Goal: Transaction & Acquisition: Subscribe to service/newsletter

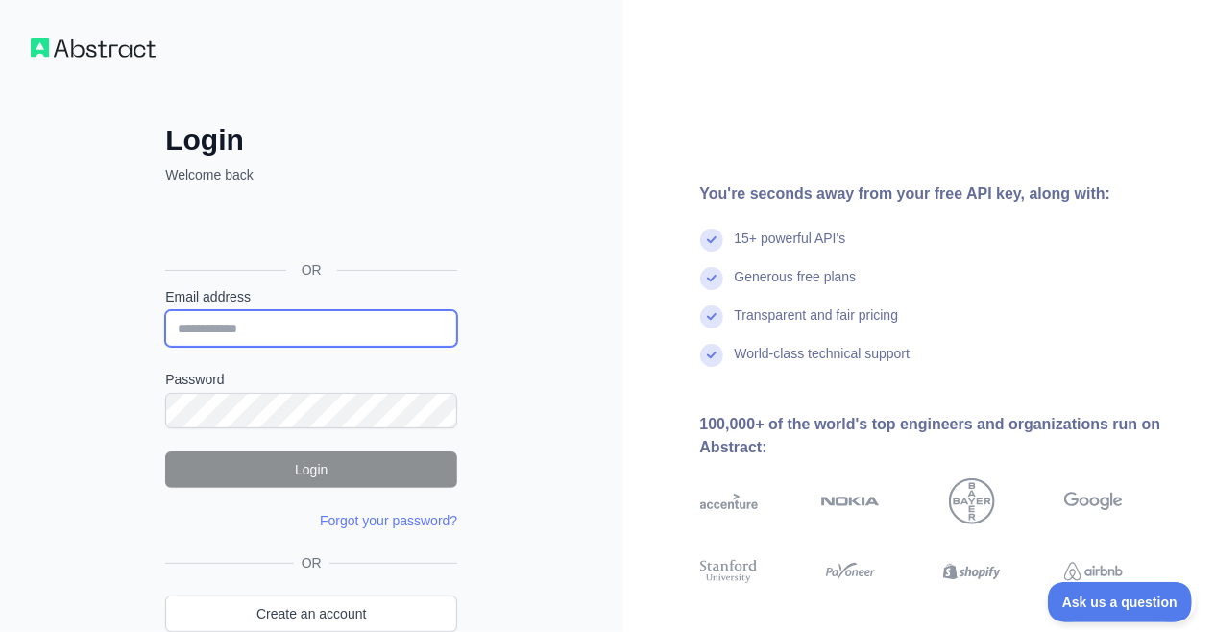
click at [295, 315] on input "Email address" at bounding box center [311, 328] width 292 height 36
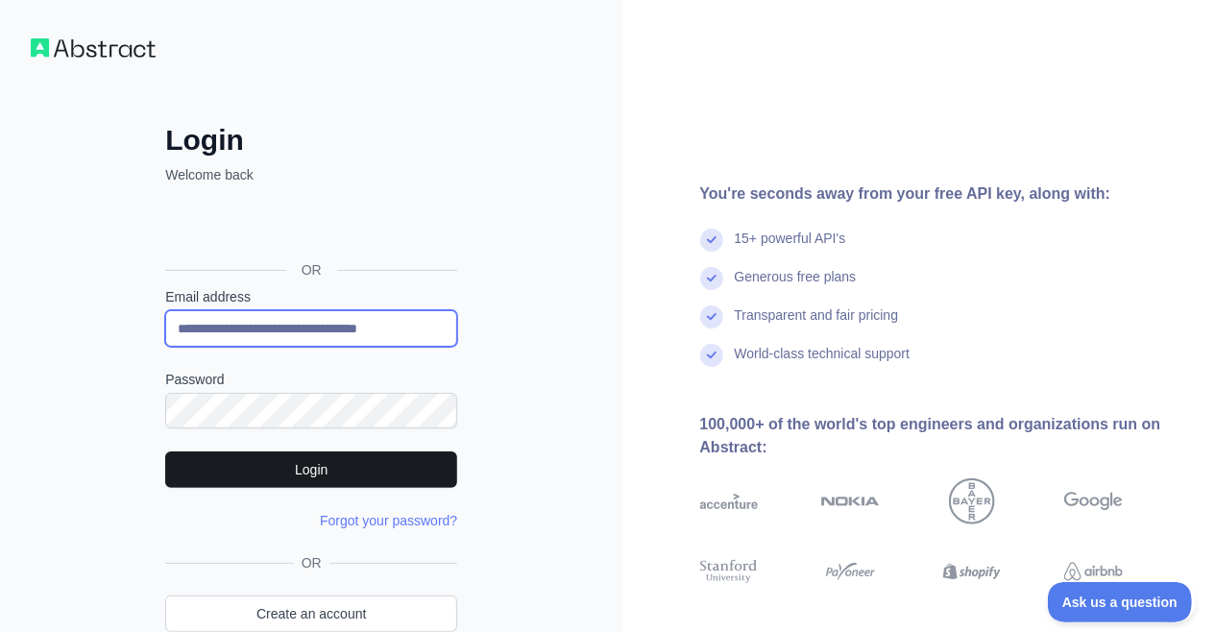
type input "**********"
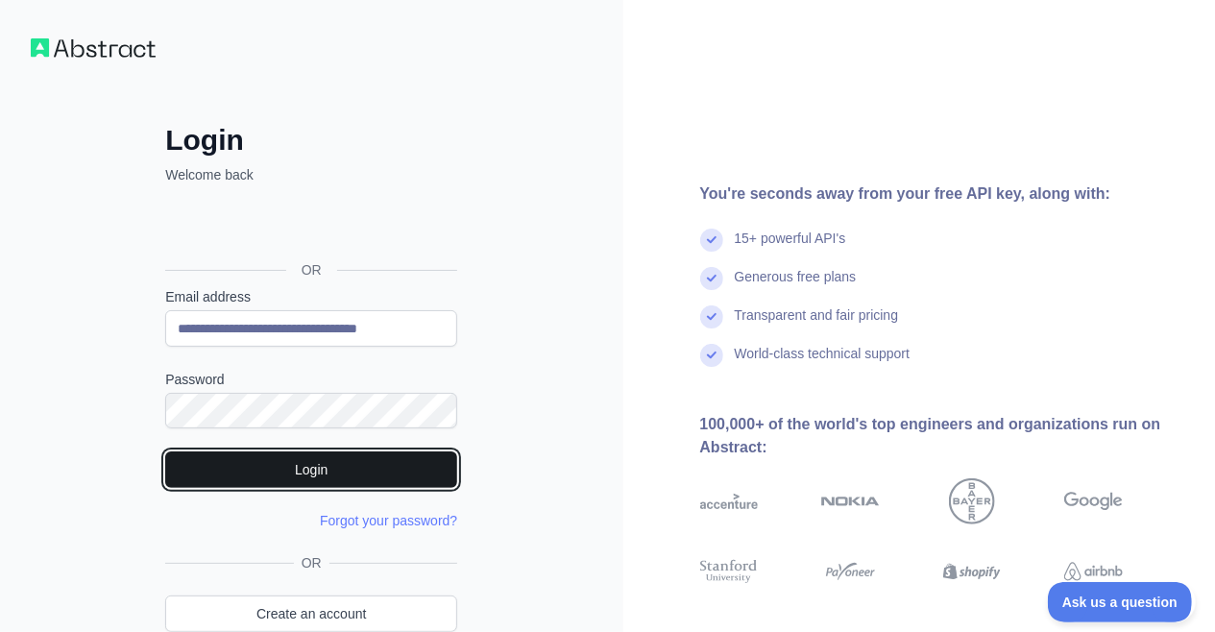
click at [267, 463] on button "Login" at bounding box center [311, 469] width 292 height 36
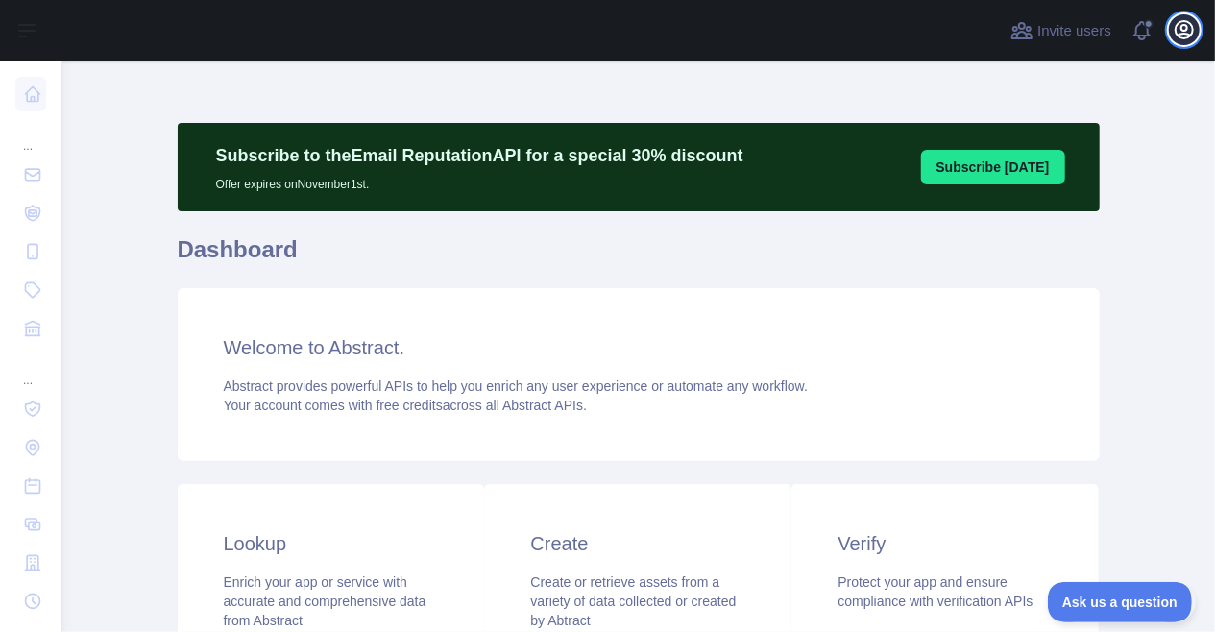
click at [1182, 31] on icon "button" at bounding box center [1184, 29] width 17 height 17
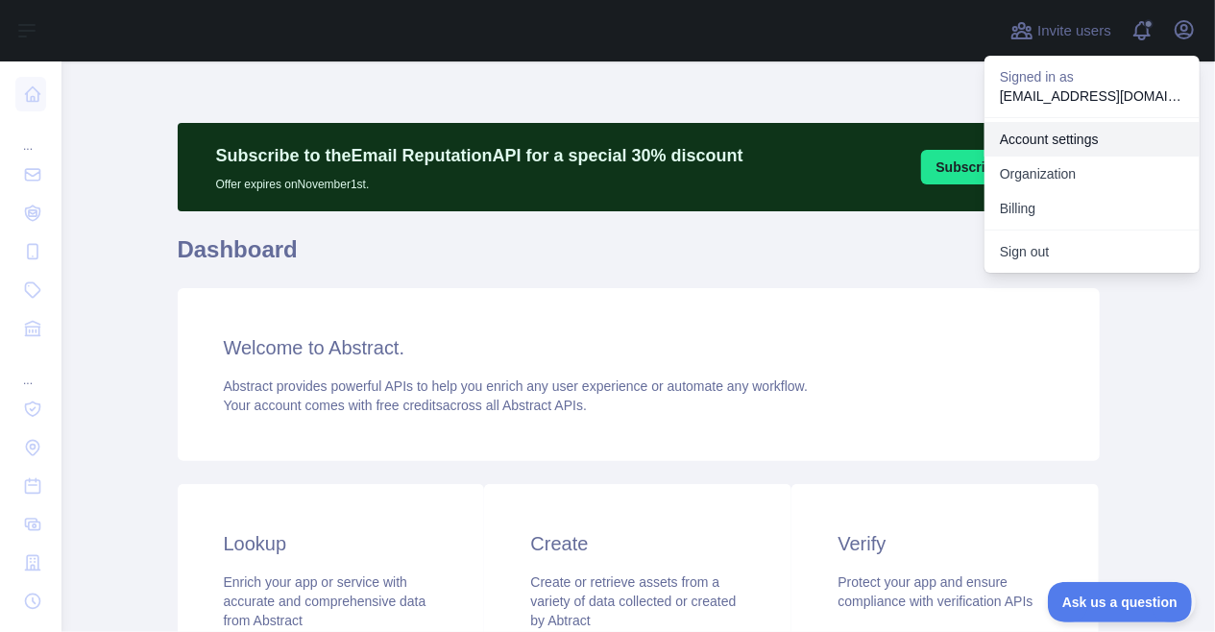
click at [1110, 136] on link "Account settings" at bounding box center [1091, 139] width 215 height 35
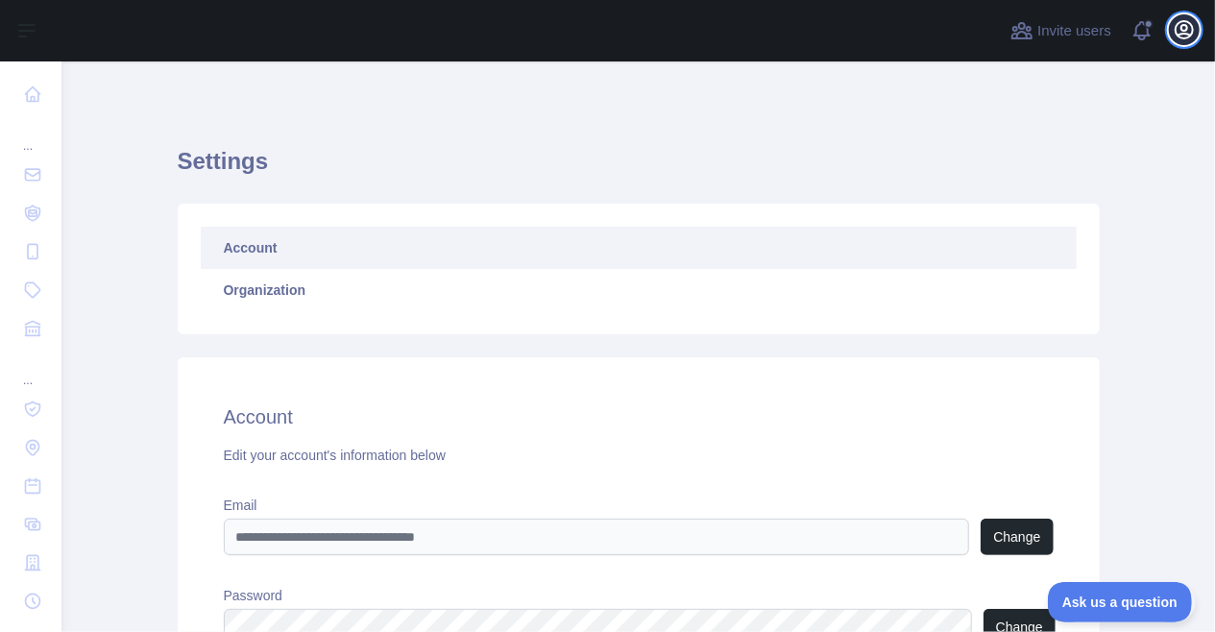
click at [1183, 31] on icon "button" at bounding box center [1184, 29] width 17 height 17
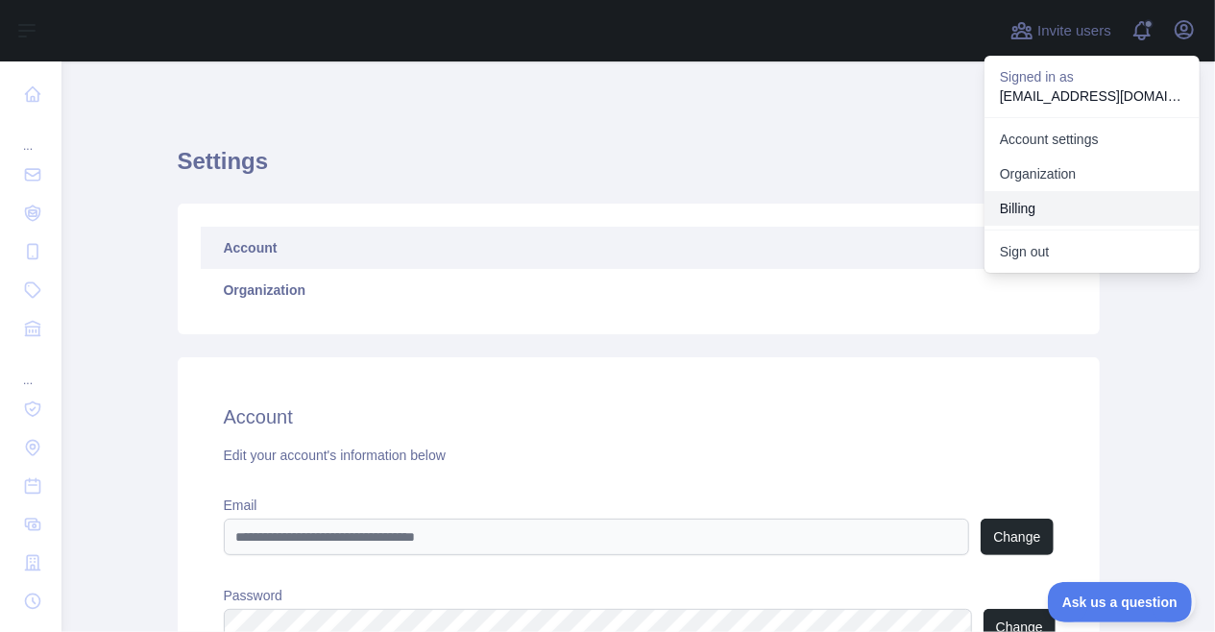
click at [1133, 201] on button "Billing" at bounding box center [1091, 208] width 215 height 35
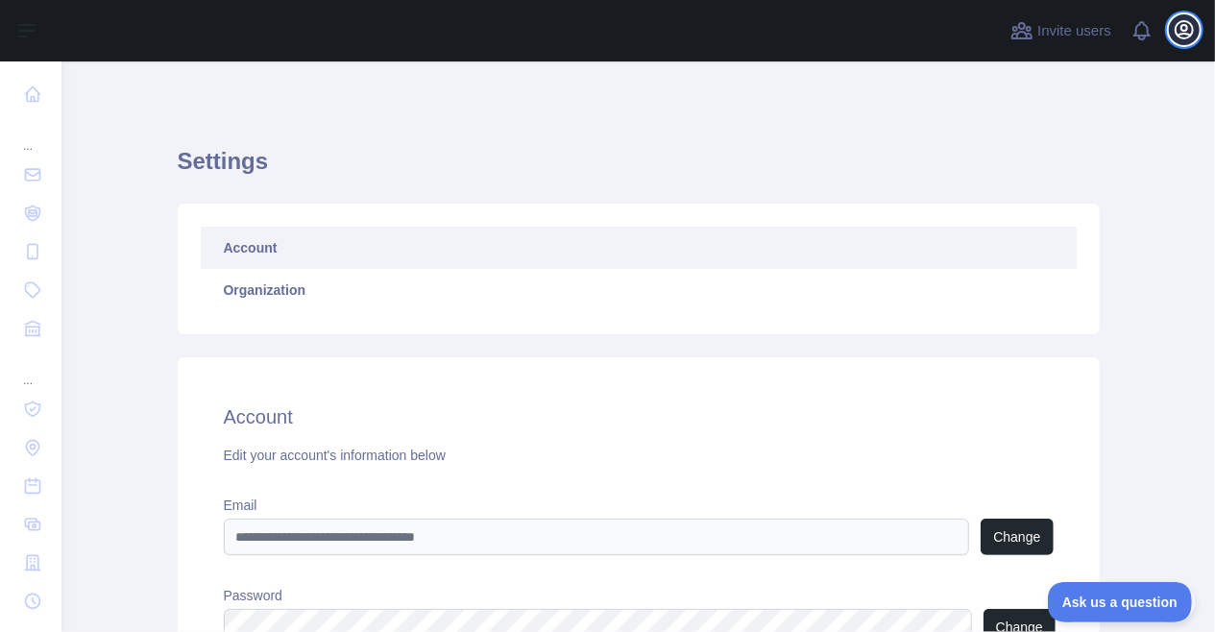
click at [1192, 33] on icon "button" at bounding box center [1184, 29] width 23 height 23
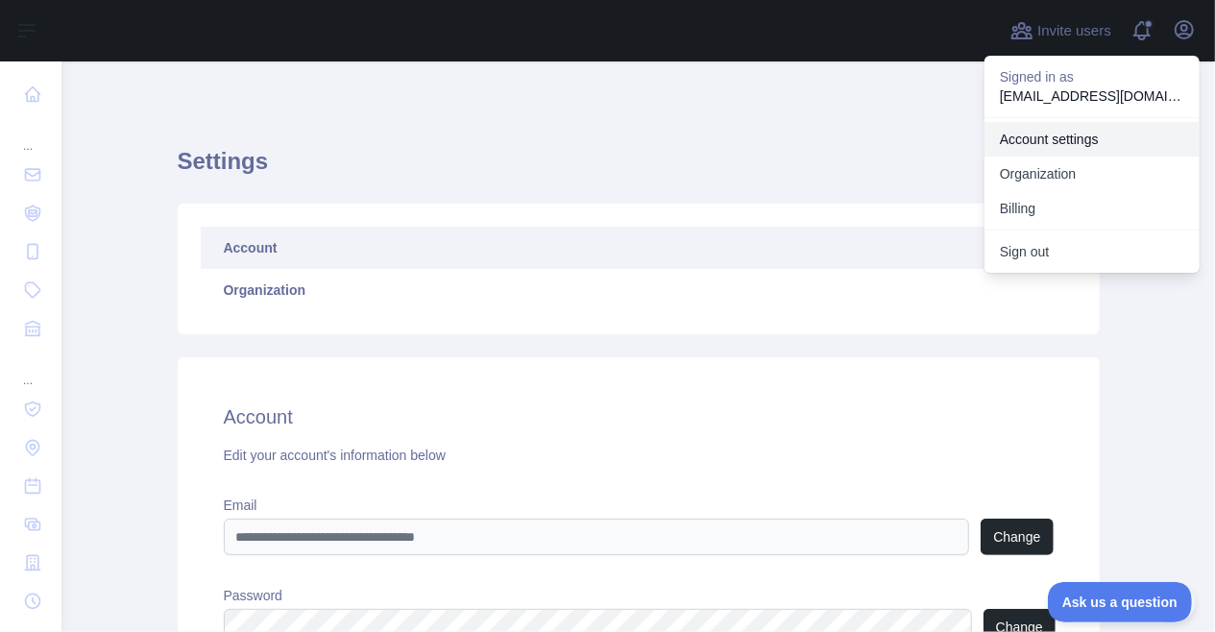
click at [1048, 149] on link "Account settings" at bounding box center [1091, 139] width 215 height 35
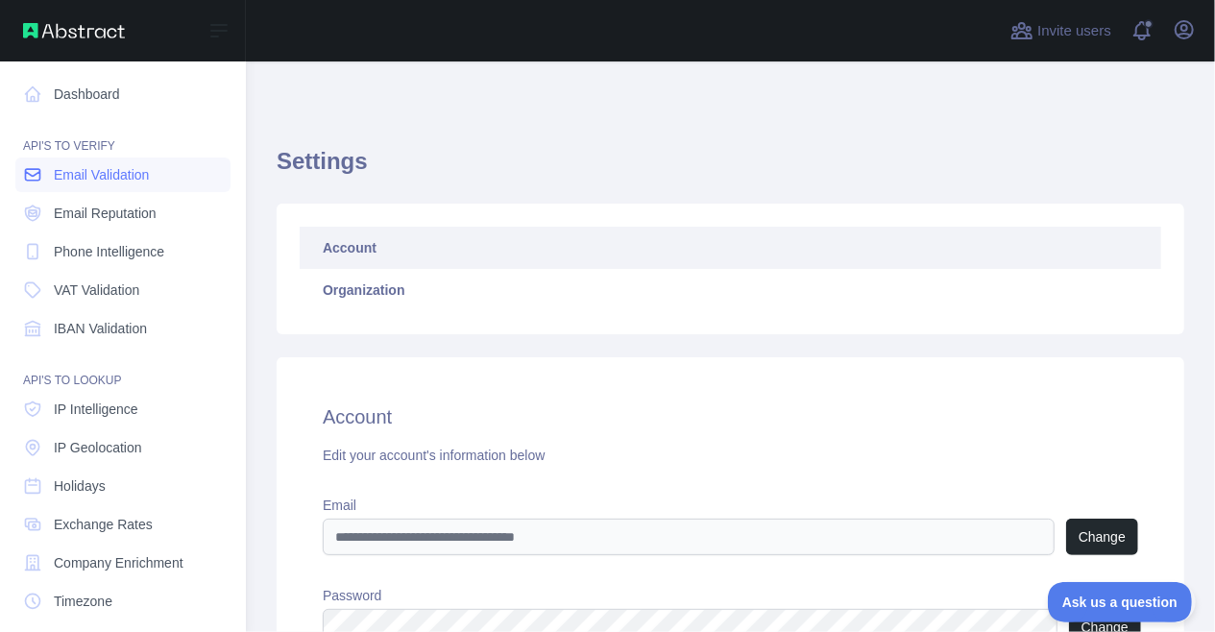
click at [38, 178] on icon at bounding box center [32, 174] width 19 height 19
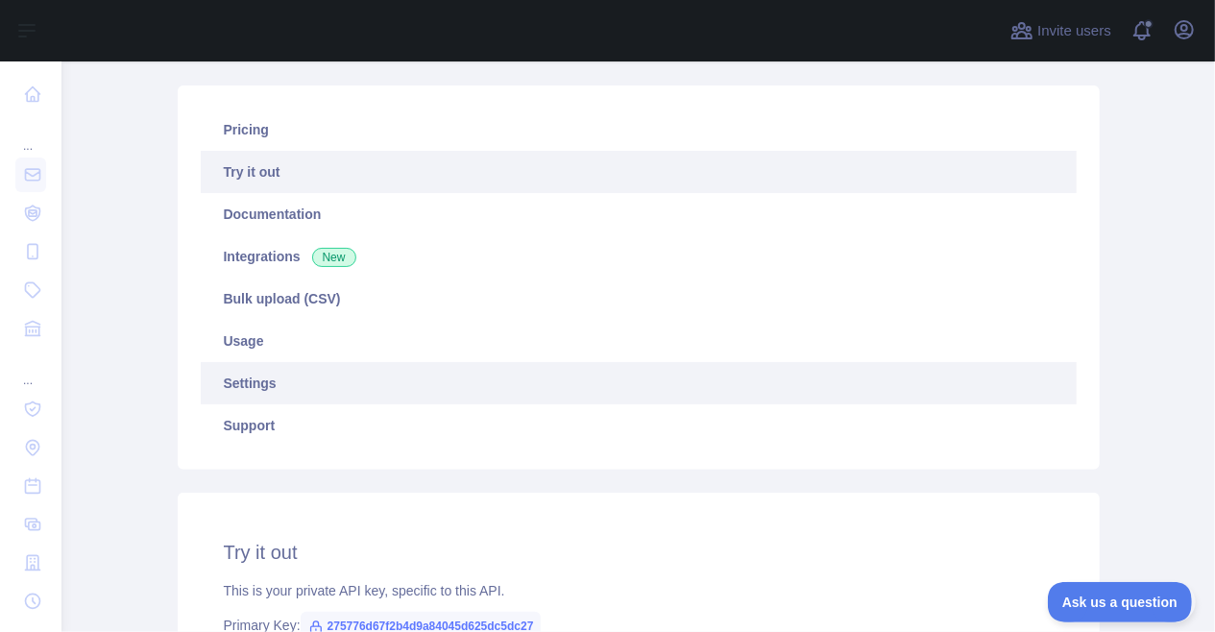
scroll to position [206, 0]
click at [255, 381] on link "Settings" at bounding box center [639, 384] width 876 height 42
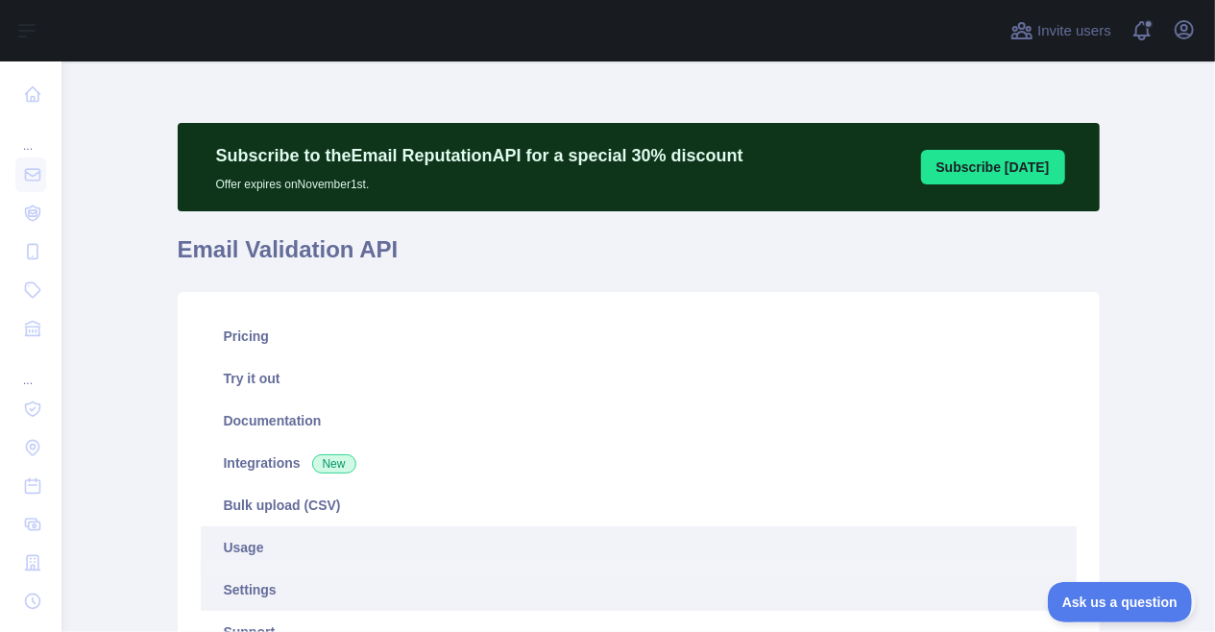
click at [247, 536] on link "Usage" at bounding box center [639, 547] width 876 height 42
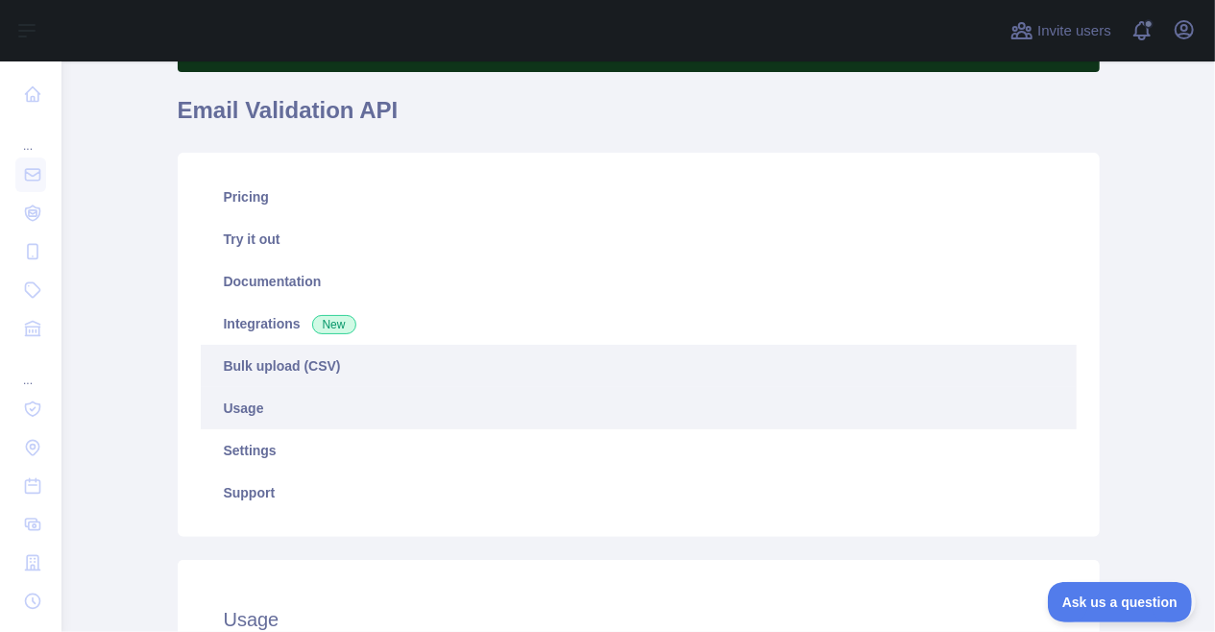
scroll to position [140, 0]
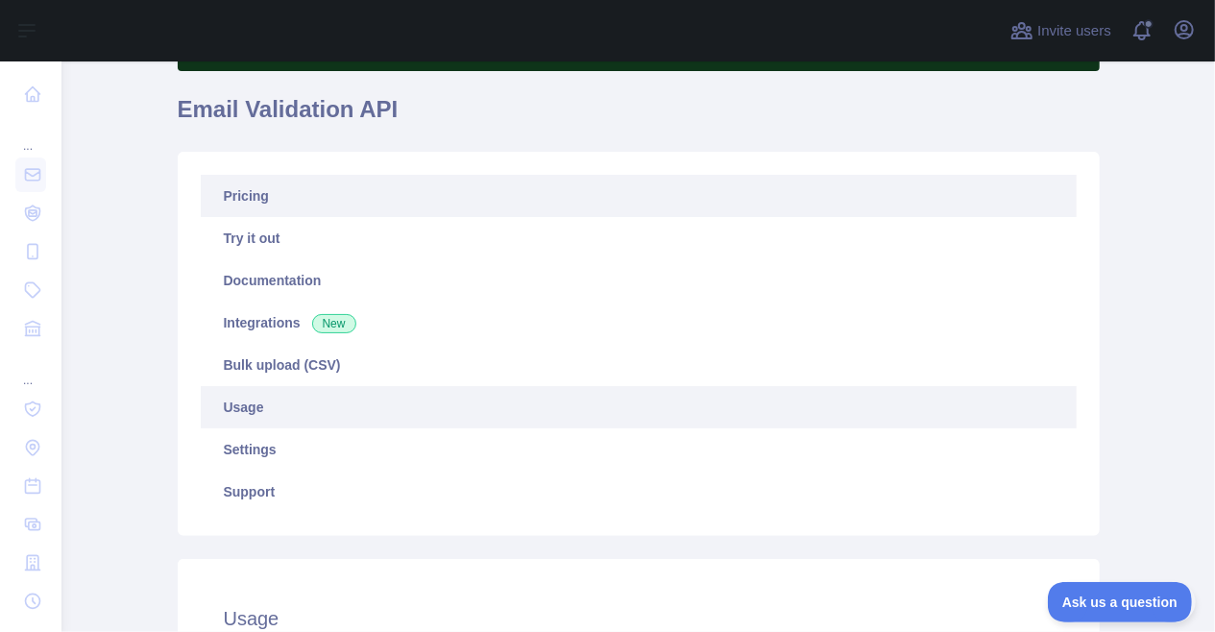
click at [278, 210] on link "Pricing" at bounding box center [639, 196] width 876 height 42
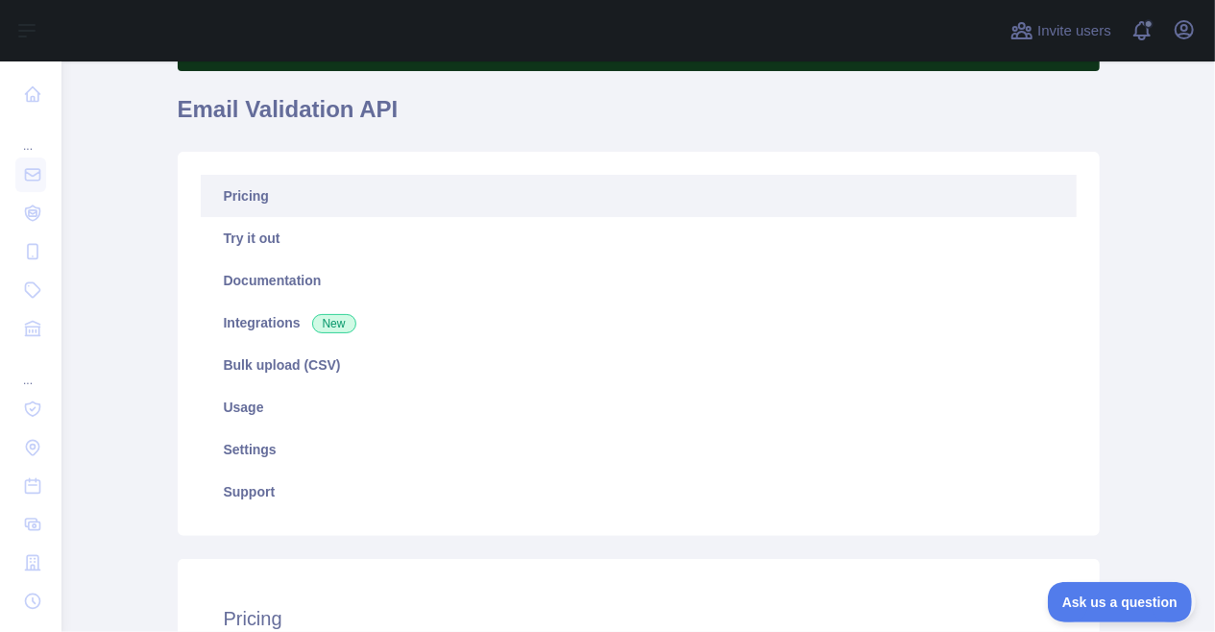
click at [278, 210] on link "Pricing" at bounding box center [639, 196] width 876 height 42
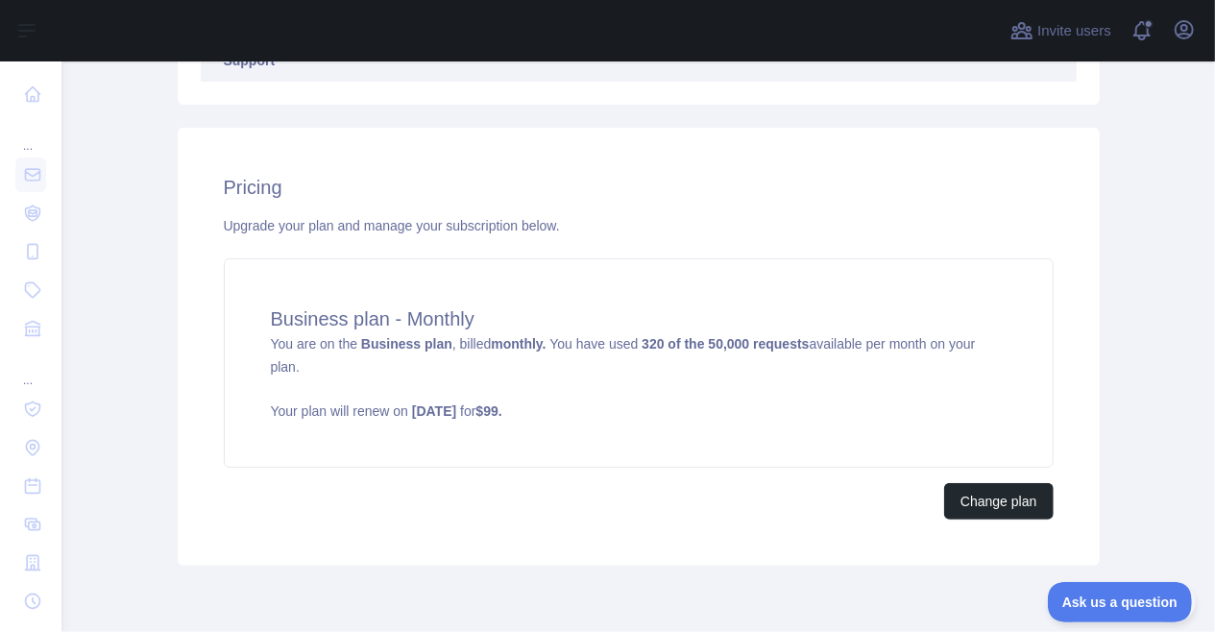
scroll to position [572, 0]
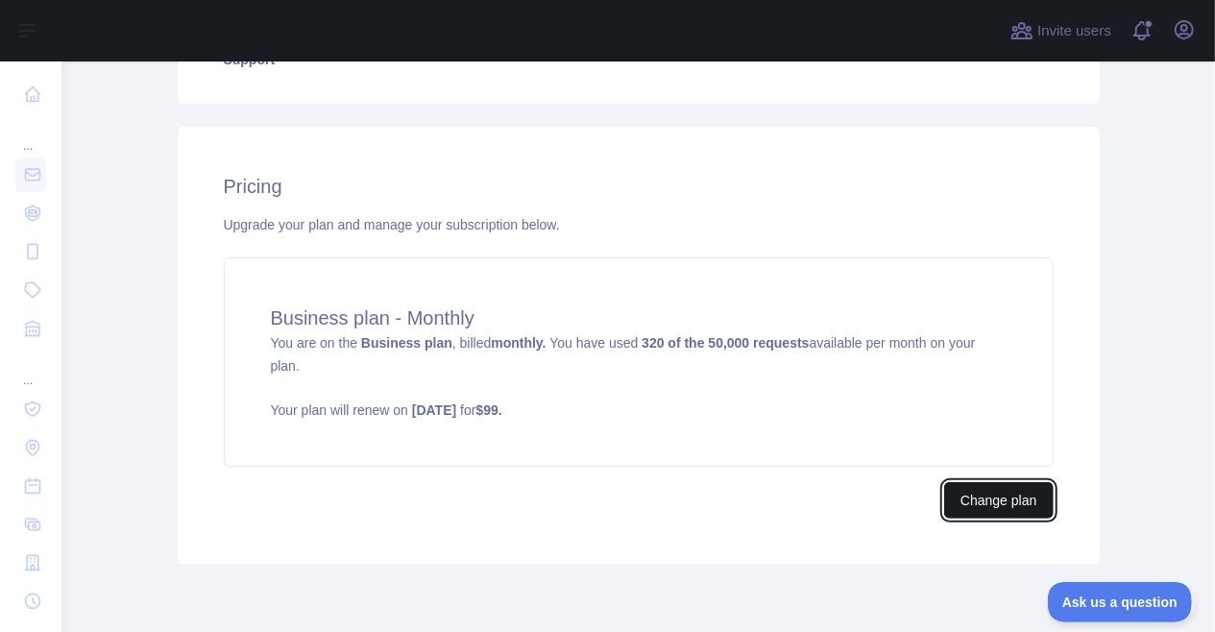
click at [984, 488] on button "Change plan" at bounding box center [998, 500] width 109 height 36
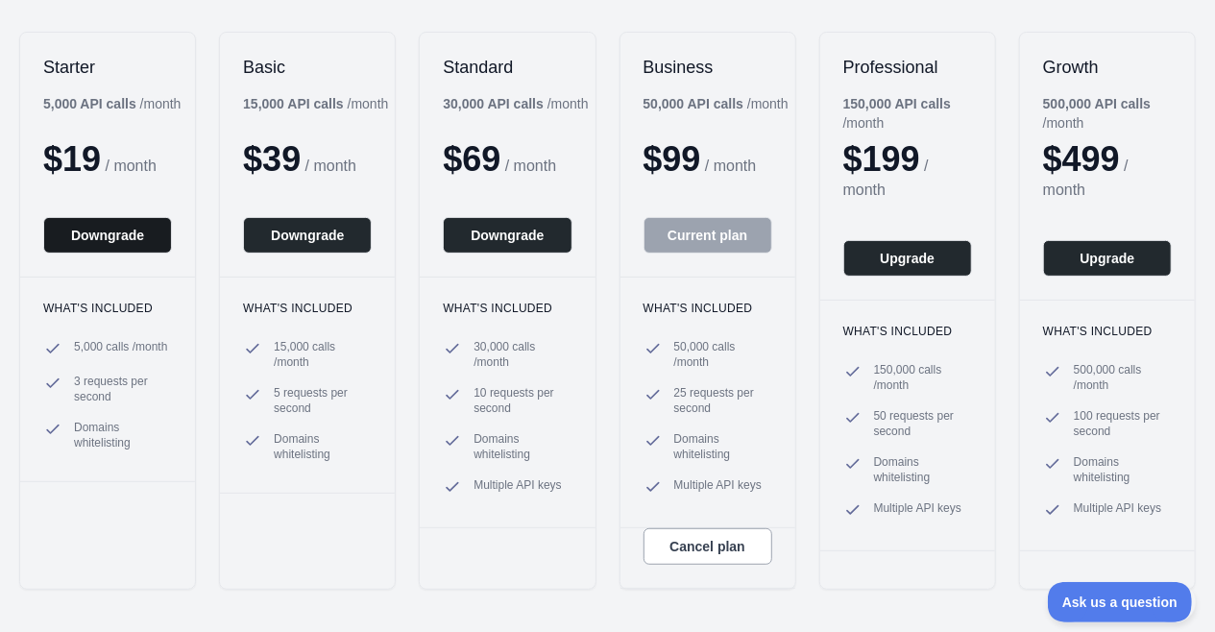
scroll to position [253, 0]
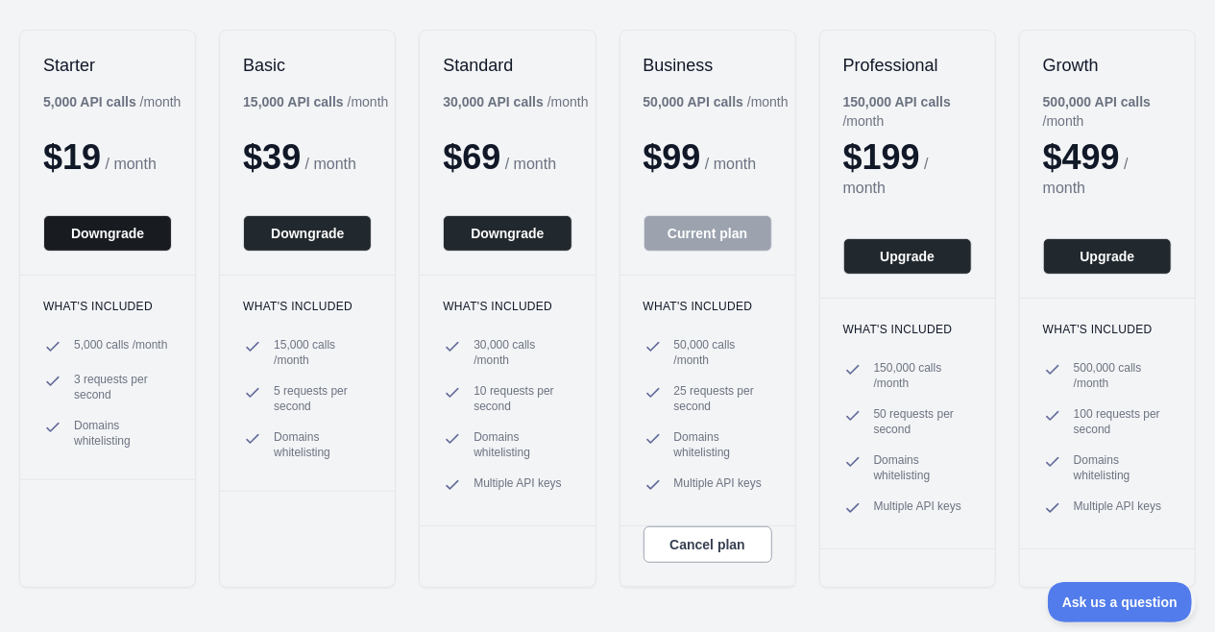
click at [116, 241] on button "Downgrade" at bounding box center [107, 233] width 129 height 36
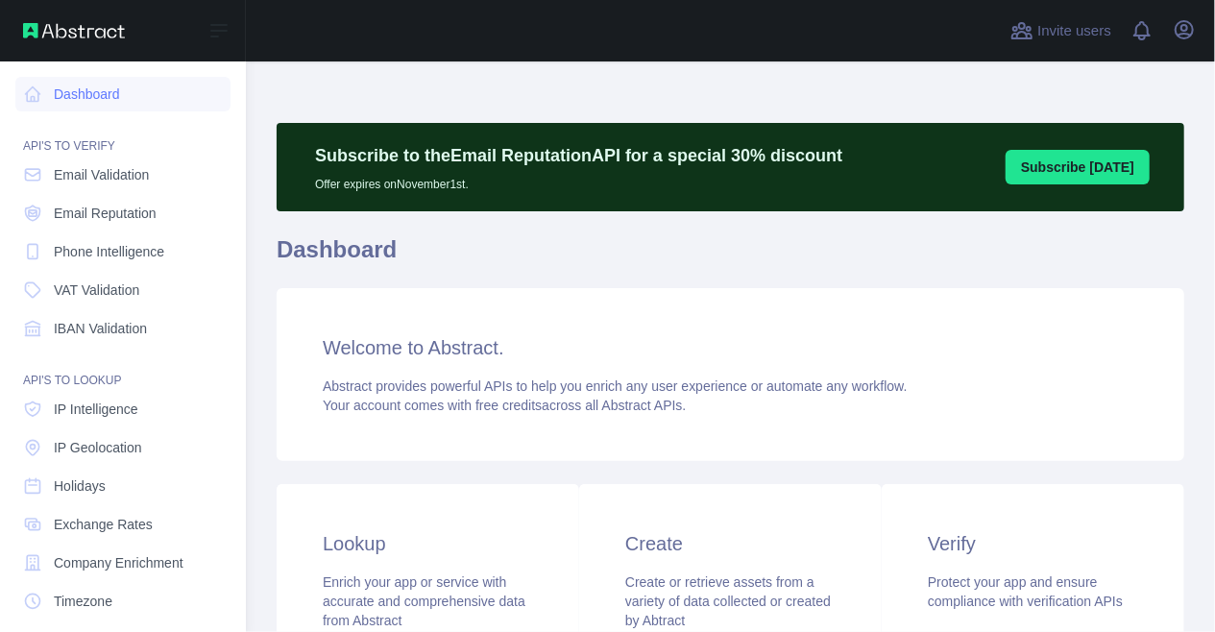
click at [40, 180] on icon at bounding box center [33, 175] width 14 height 12
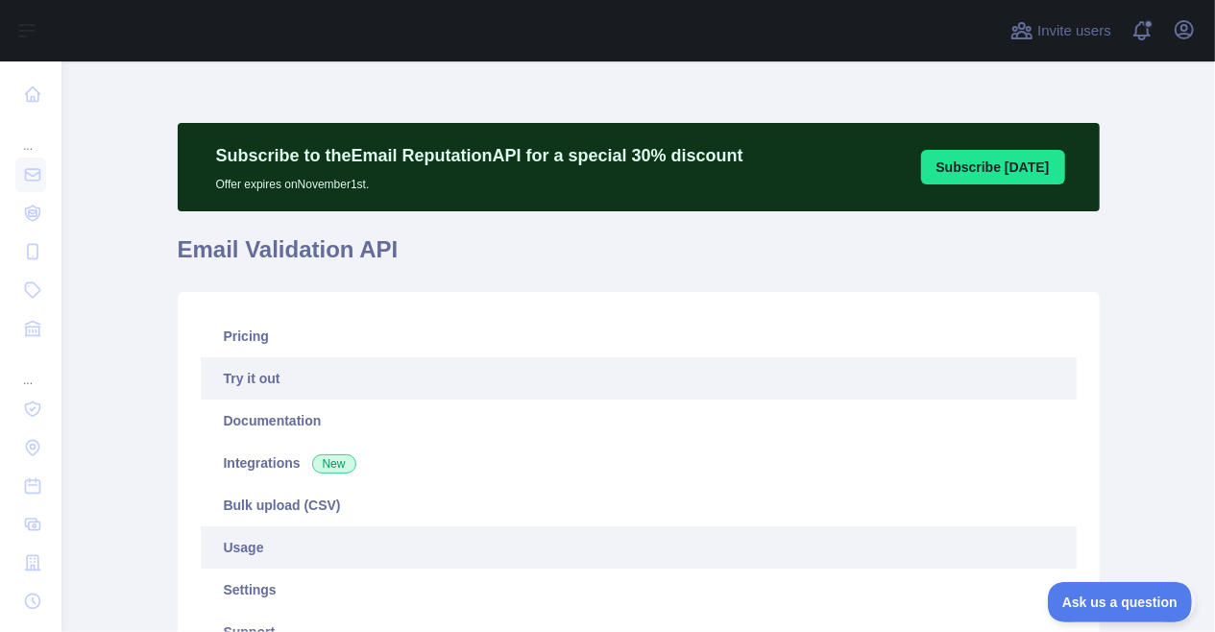
click at [328, 547] on link "Usage" at bounding box center [639, 547] width 876 height 42
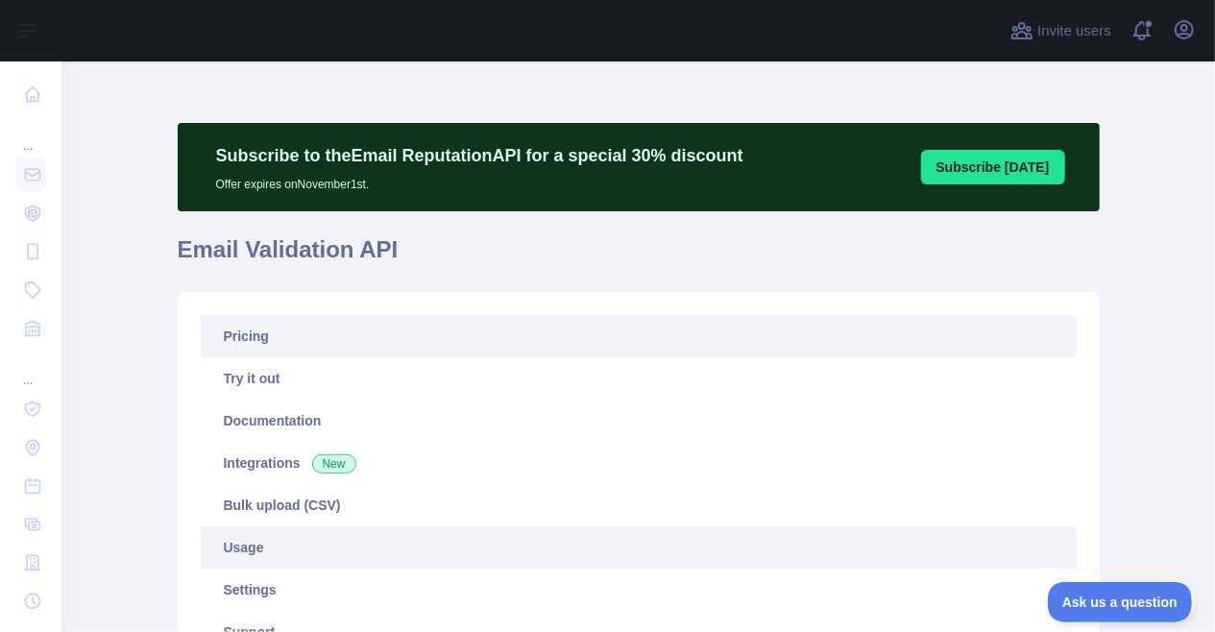
click at [237, 333] on link "Pricing" at bounding box center [639, 336] width 876 height 42
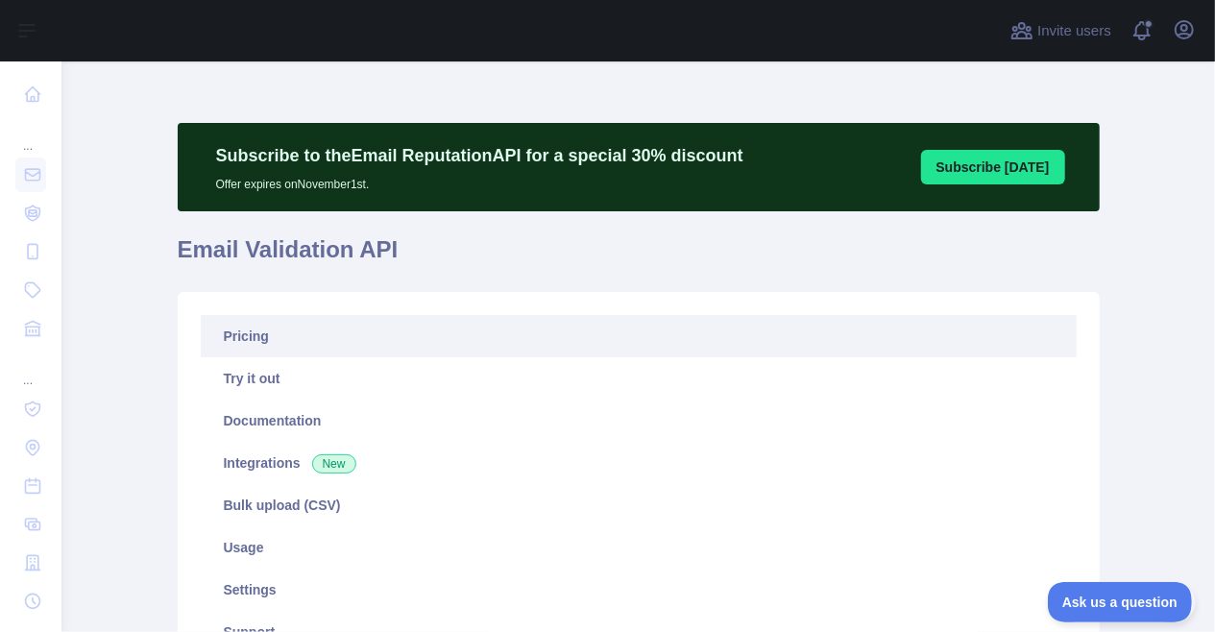
scroll to position [645, 0]
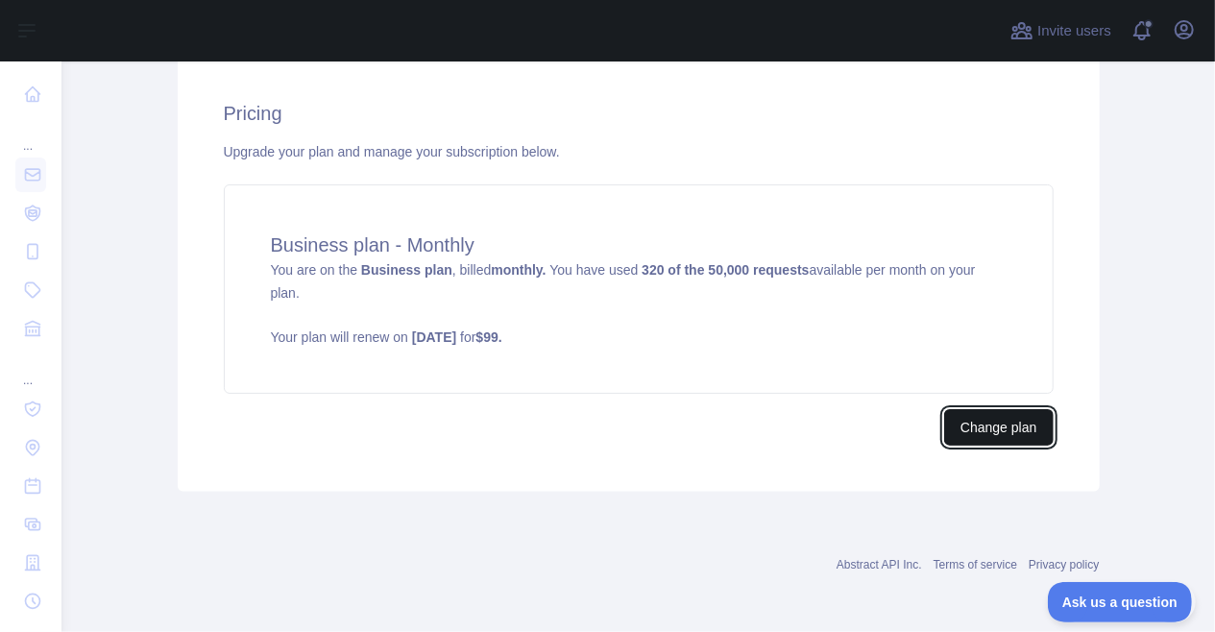
click at [986, 426] on button "Change plan" at bounding box center [998, 427] width 109 height 36
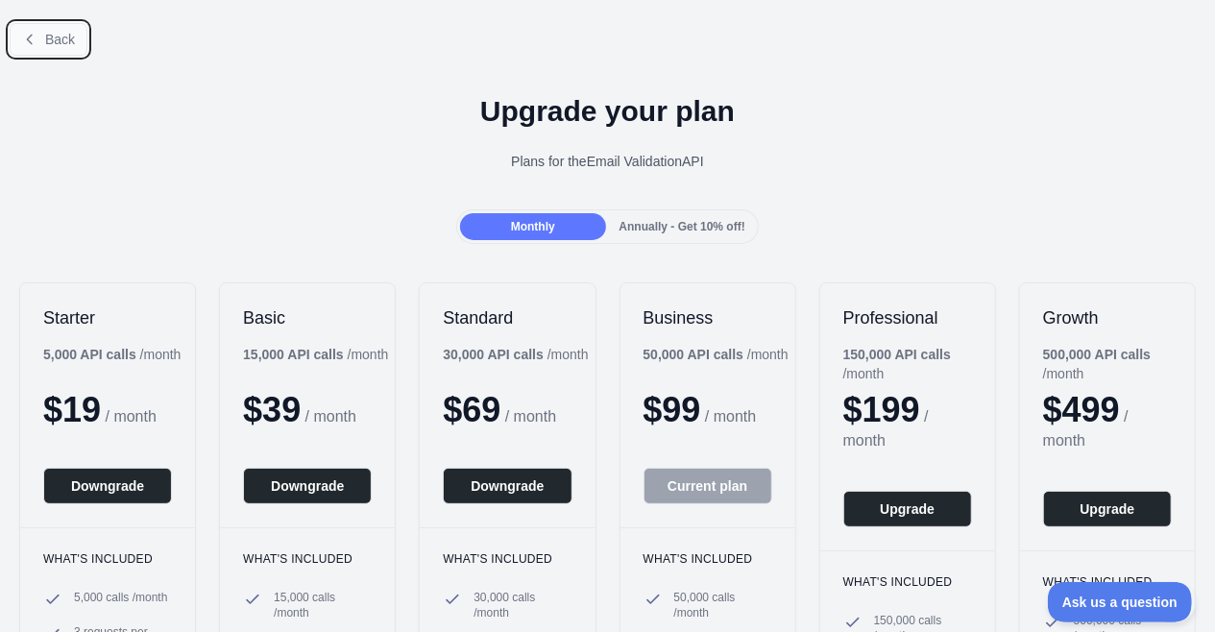
click at [37, 24] on button "Back" at bounding box center [49, 39] width 78 height 33
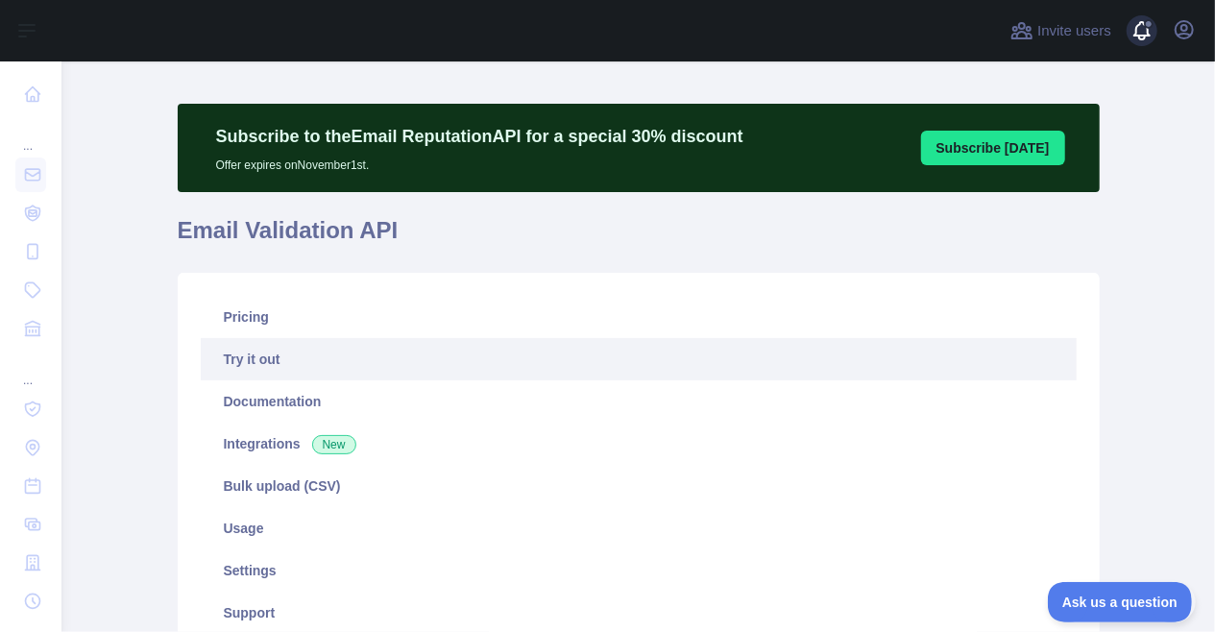
scroll to position [18, 0]
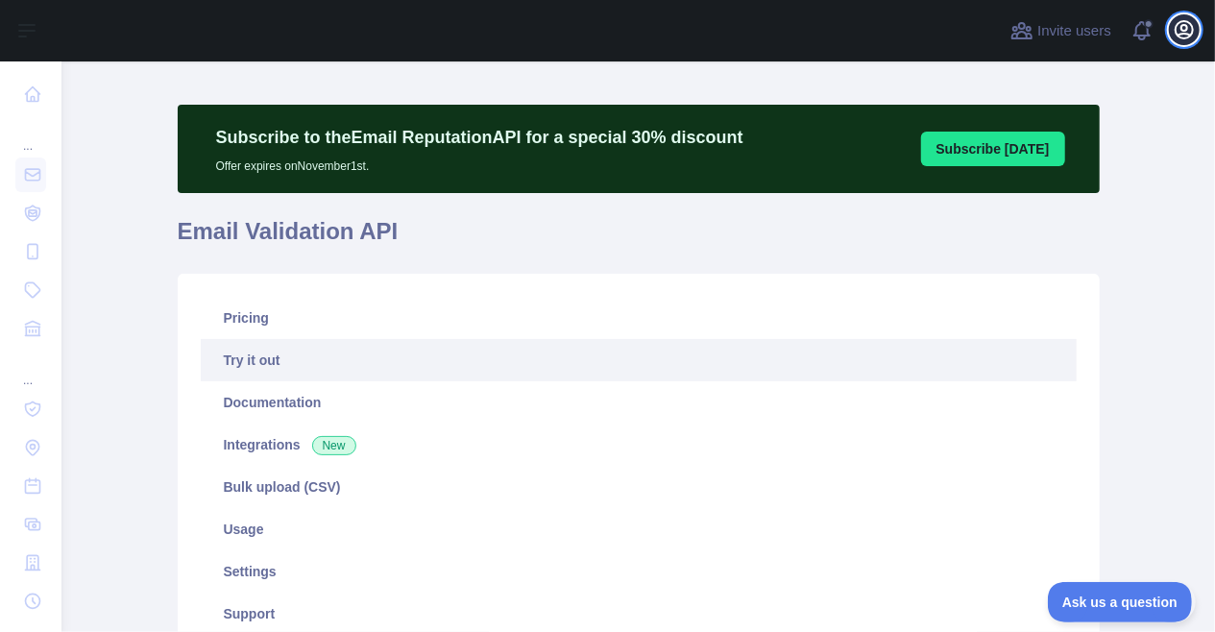
click at [1182, 38] on icon "button" at bounding box center [1184, 29] width 17 height 17
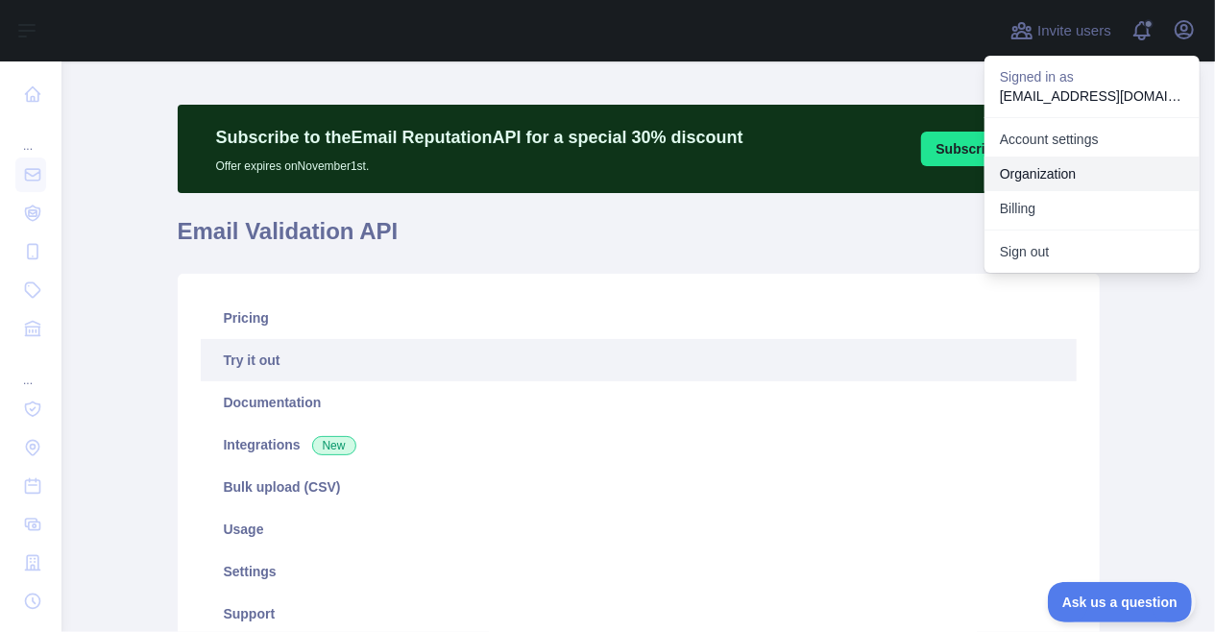
click at [1106, 182] on link "Organization" at bounding box center [1091, 174] width 215 height 35
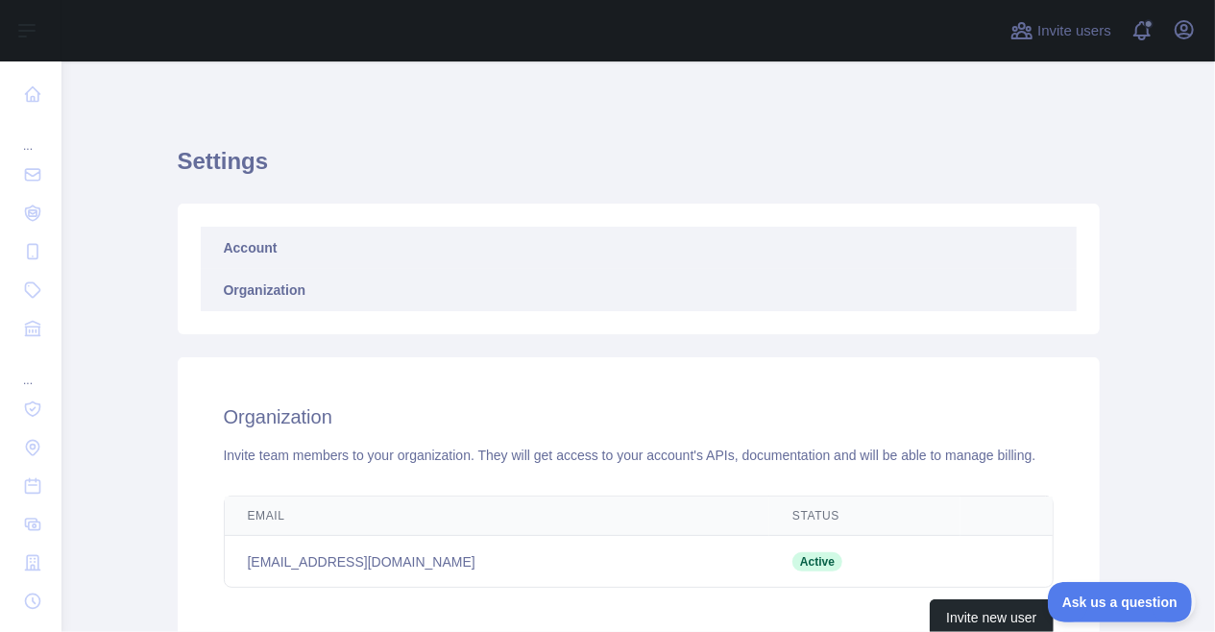
click at [277, 249] on link "Account" at bounding box center [639, 248] width 876 height 42
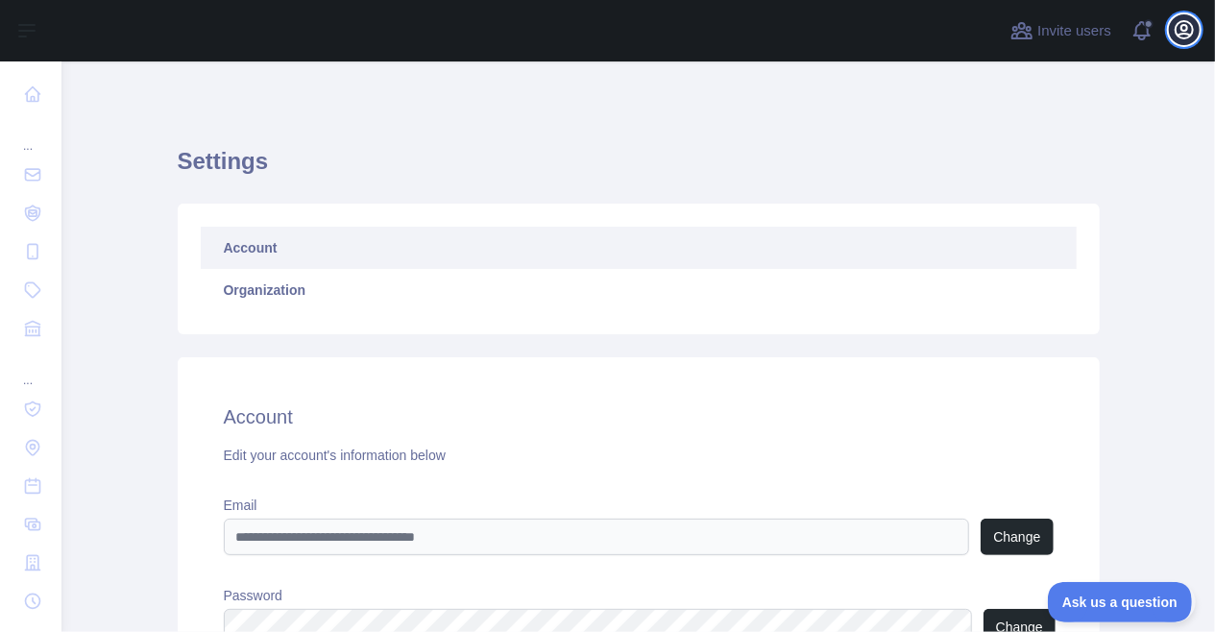
click at [1188, 22] on icon "button" at bounding box center [1184, 29] width 17 height 17
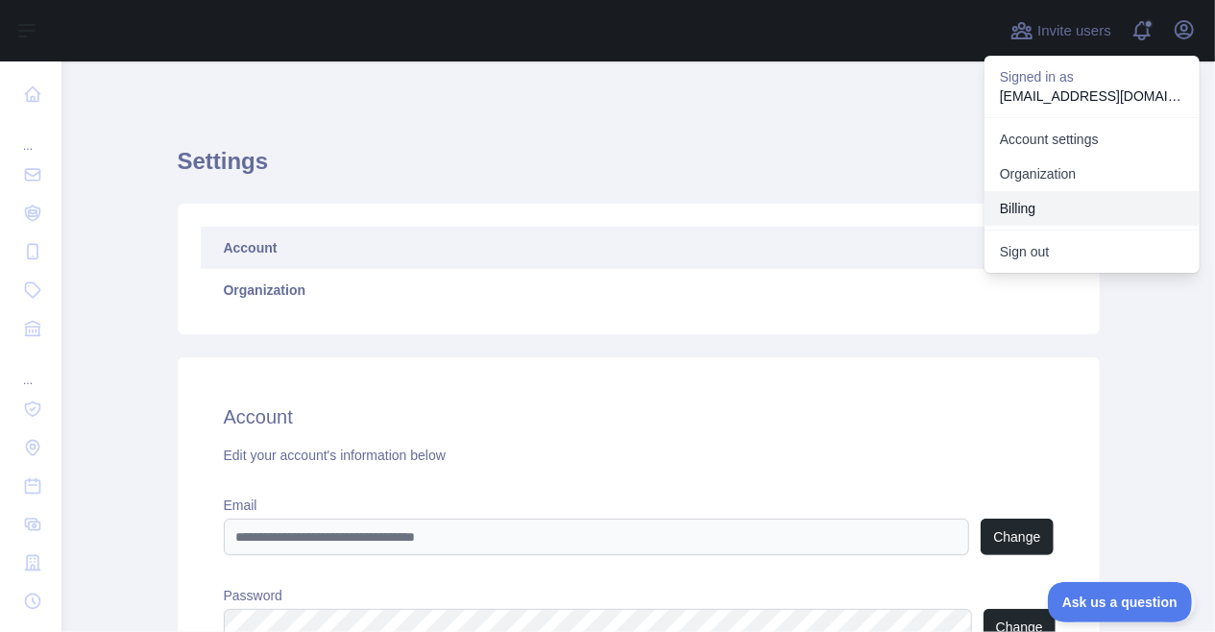
click at [1123, 191] on button "Billing" at bounding box center [1091, 208] width 215 height 35
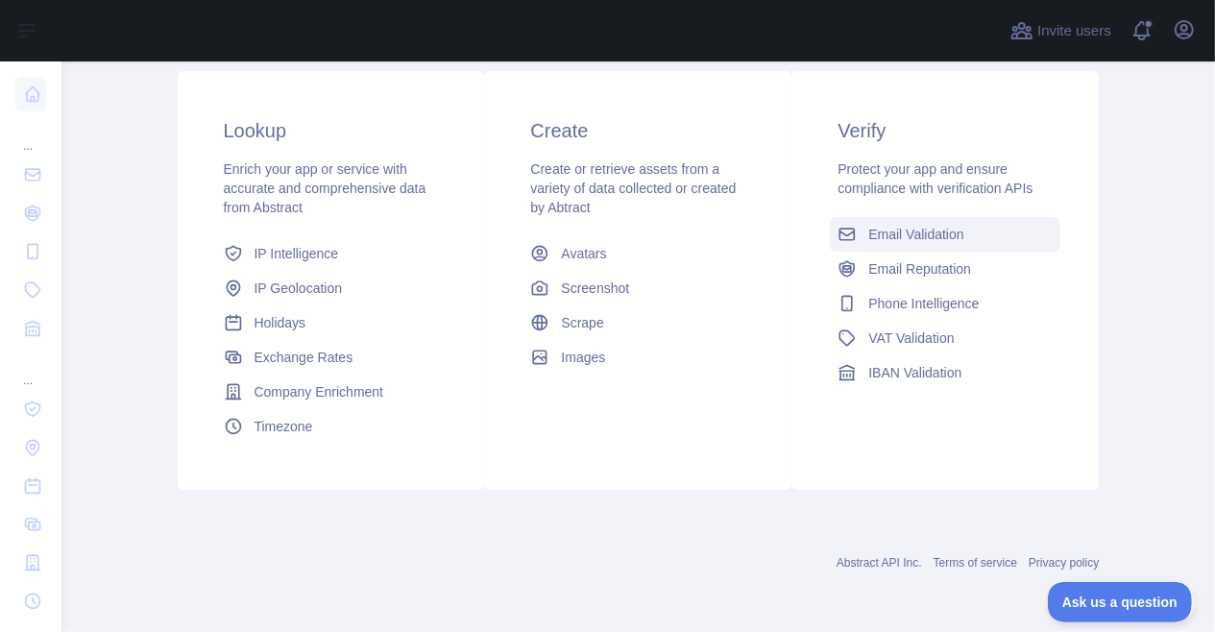
click at [895, 242] on span "Email Validation" at bounding box center [915, 234] width 95 height 19
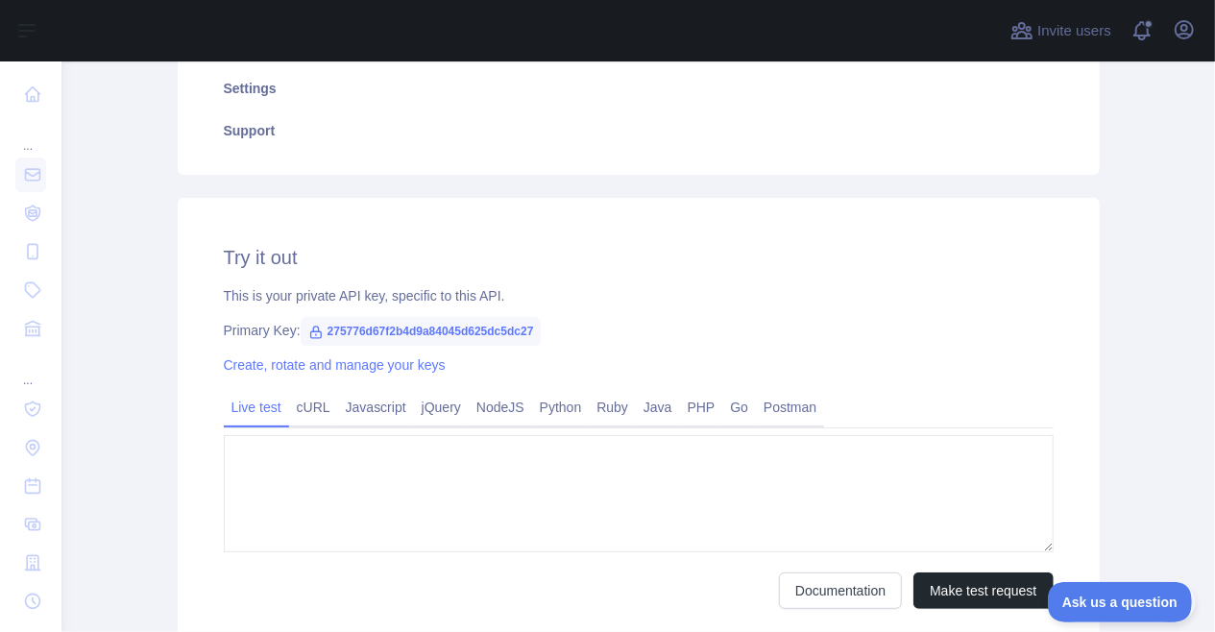
type textarea "**********"
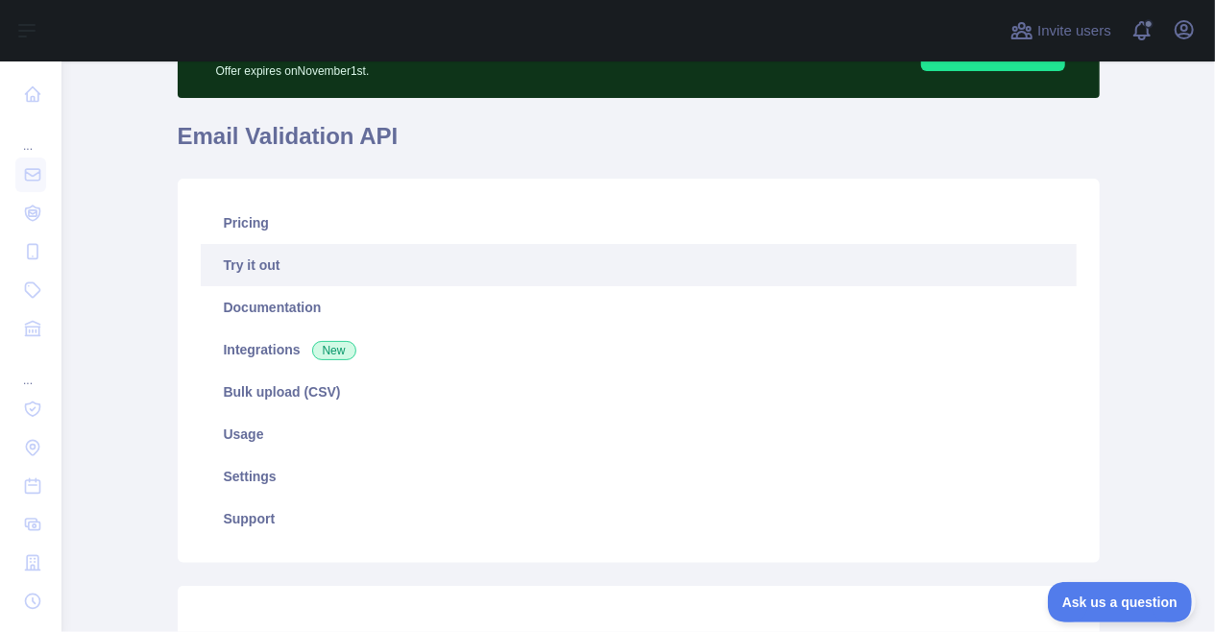
scroll to position [112, 0]
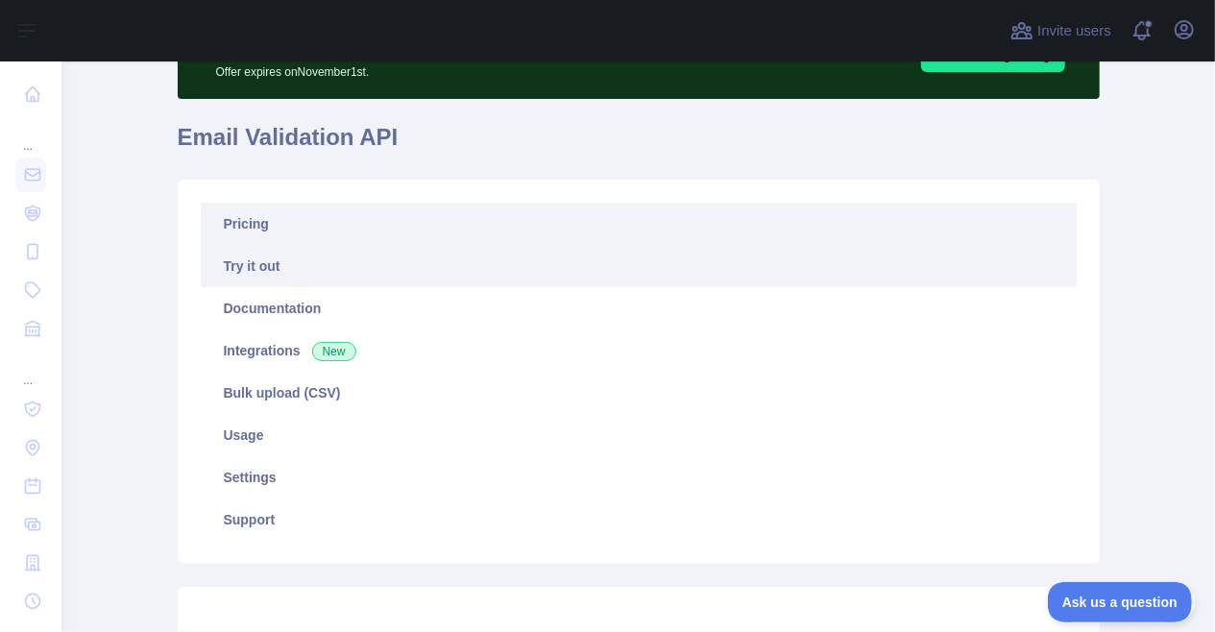
click at [244, 225] on link "Pricing" at bounding box center [639, 224] width 876 height 42
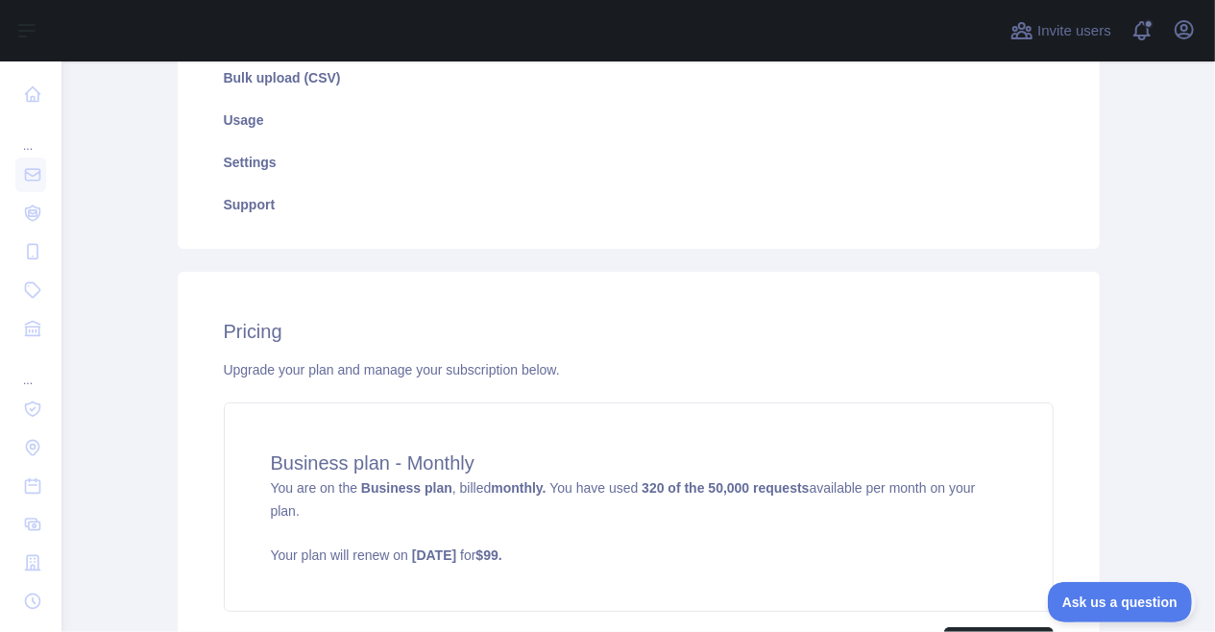
scroll to position [645, 0]
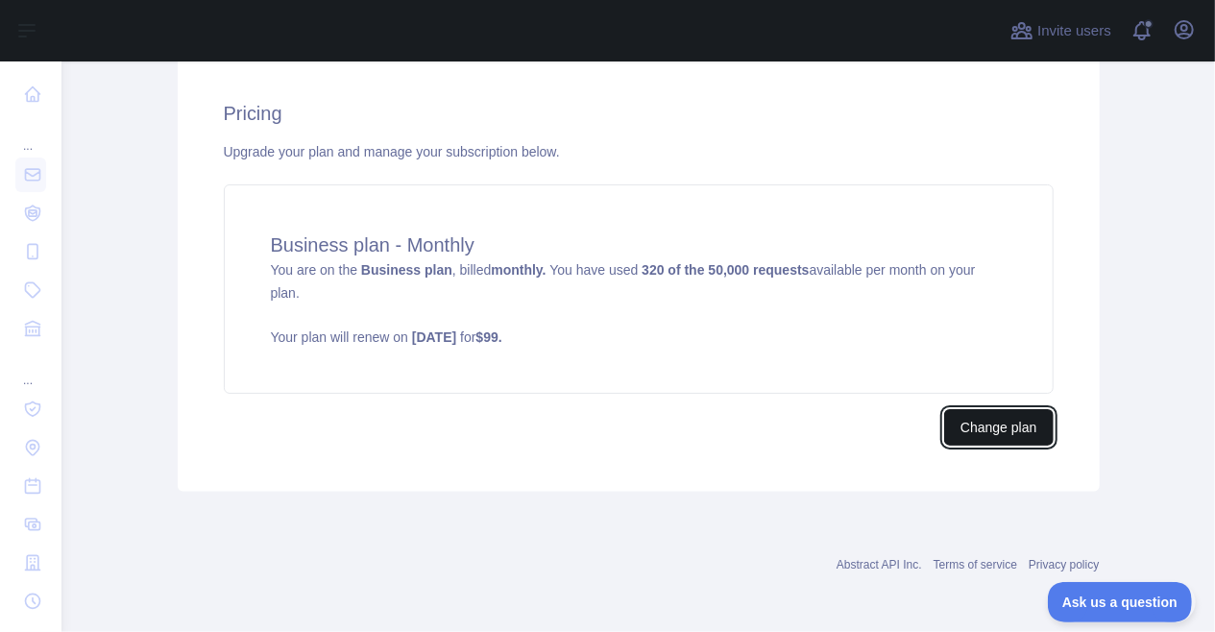
click at [961, 415] on button "Change plan" at bounding box center [998, 427] width 109 height 36
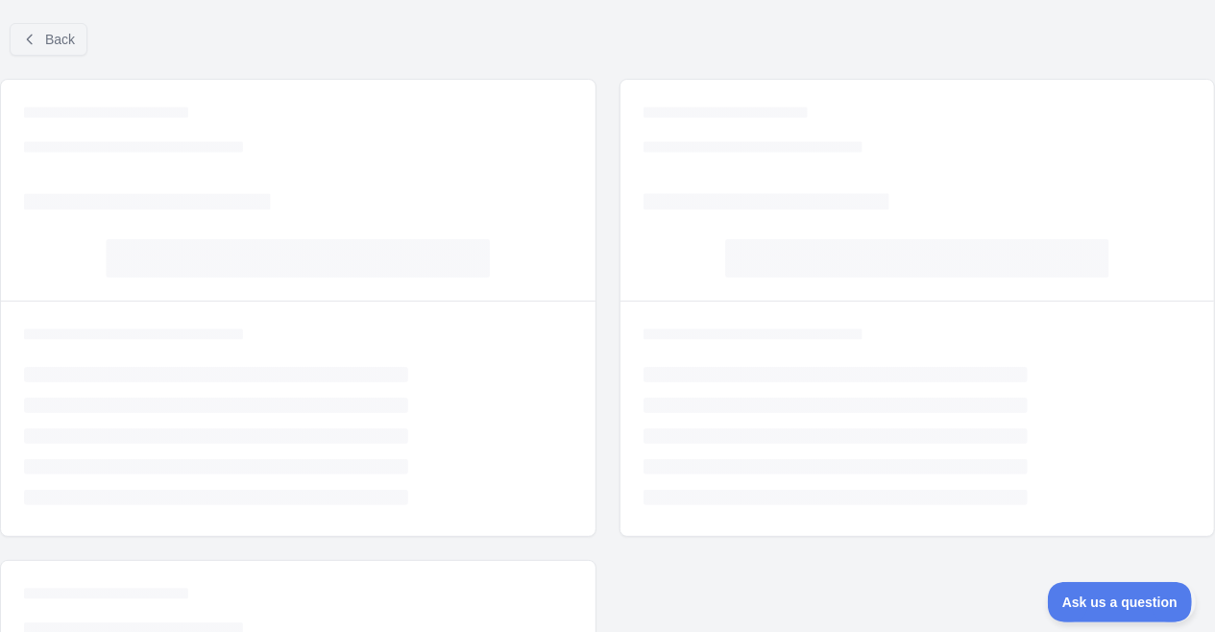
scroll to position [302, 0]
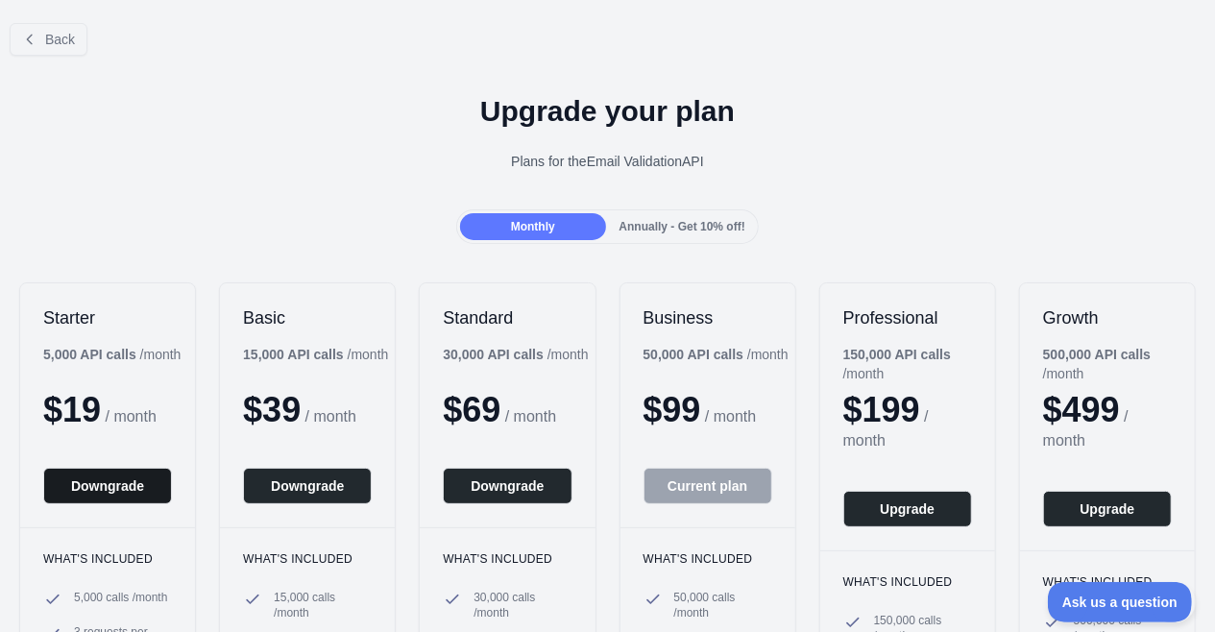
click at [114, 476] on button "Downgrade" at bounding box center [107, 486] width 129 height 36
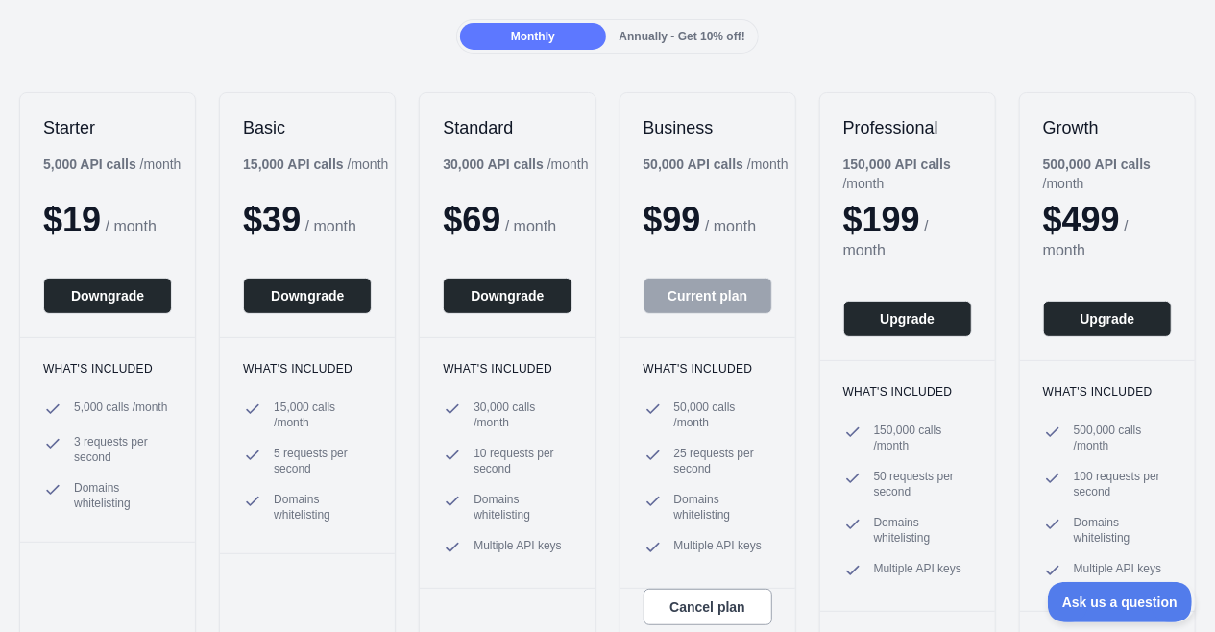
click at [132, 287] on button "Downgrade" at bounding box center [107, 296] width 129 height 36
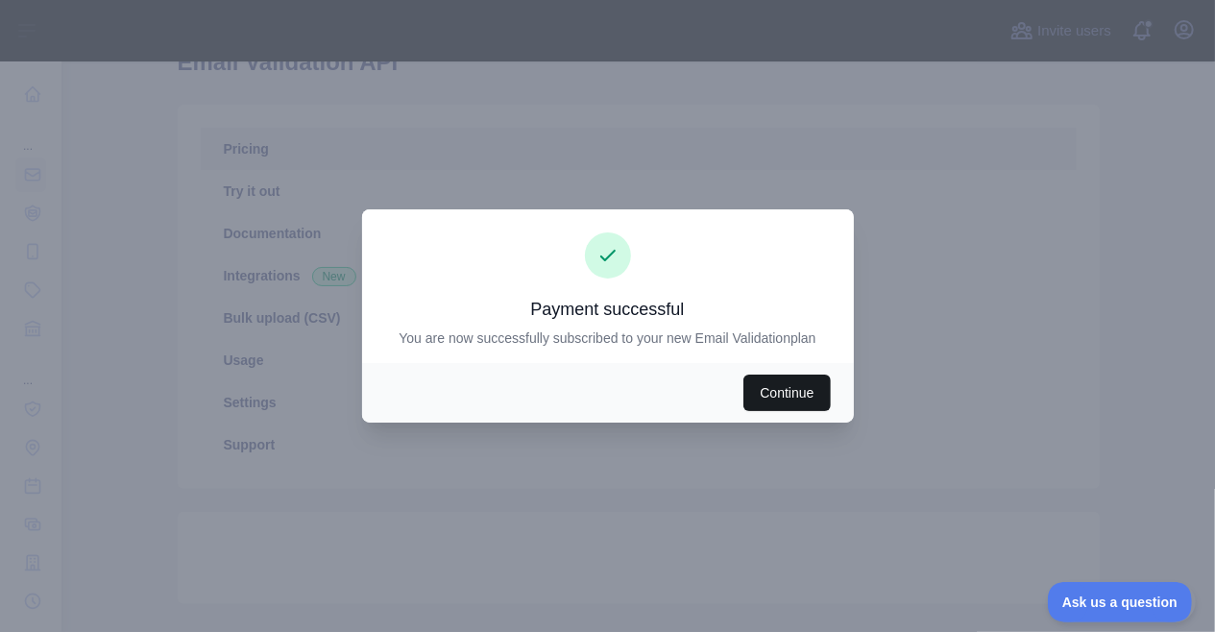
click at [782, 404] on button "Continue" at bounding box center [786, 393] width 86 height 36
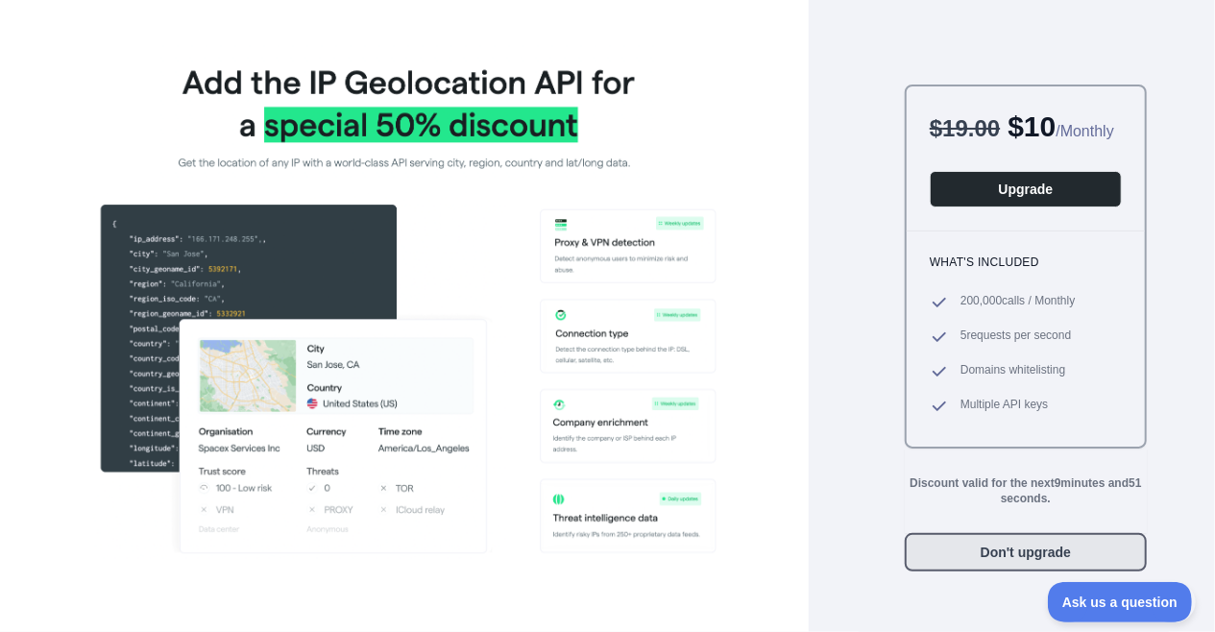
click at [931, 571] on button "Don't upgrade" at bounding box center [1026, 552] width 242 height 38
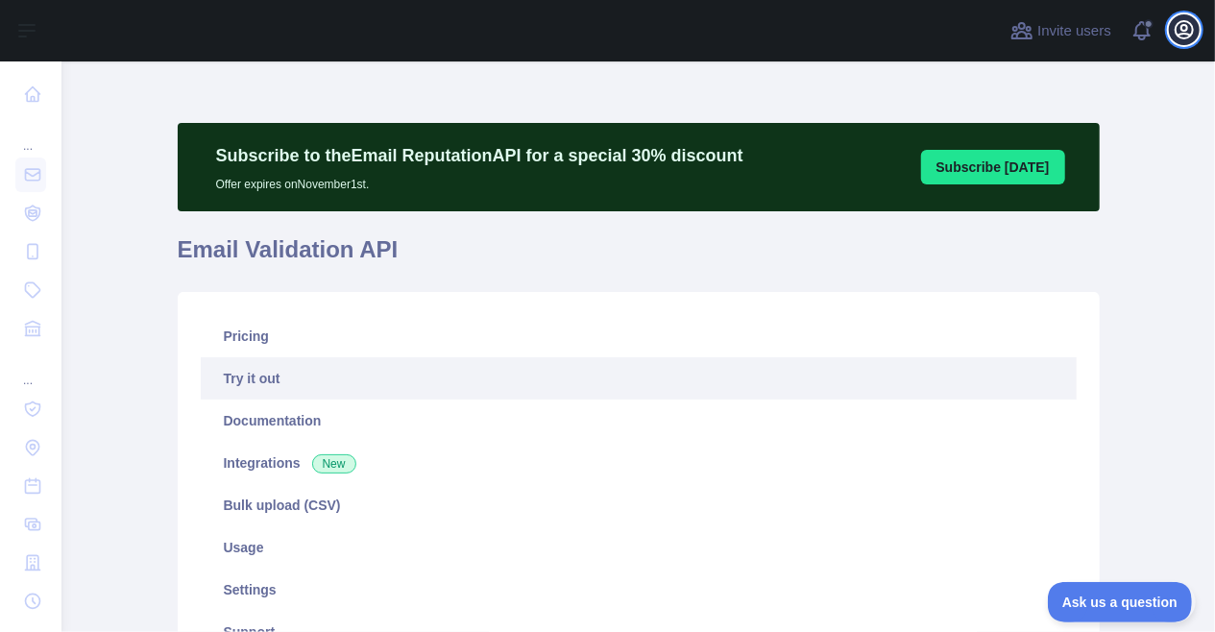
click at [1179, 36] on icon "button" at bounding box center [1184, 29] width 17 height 17
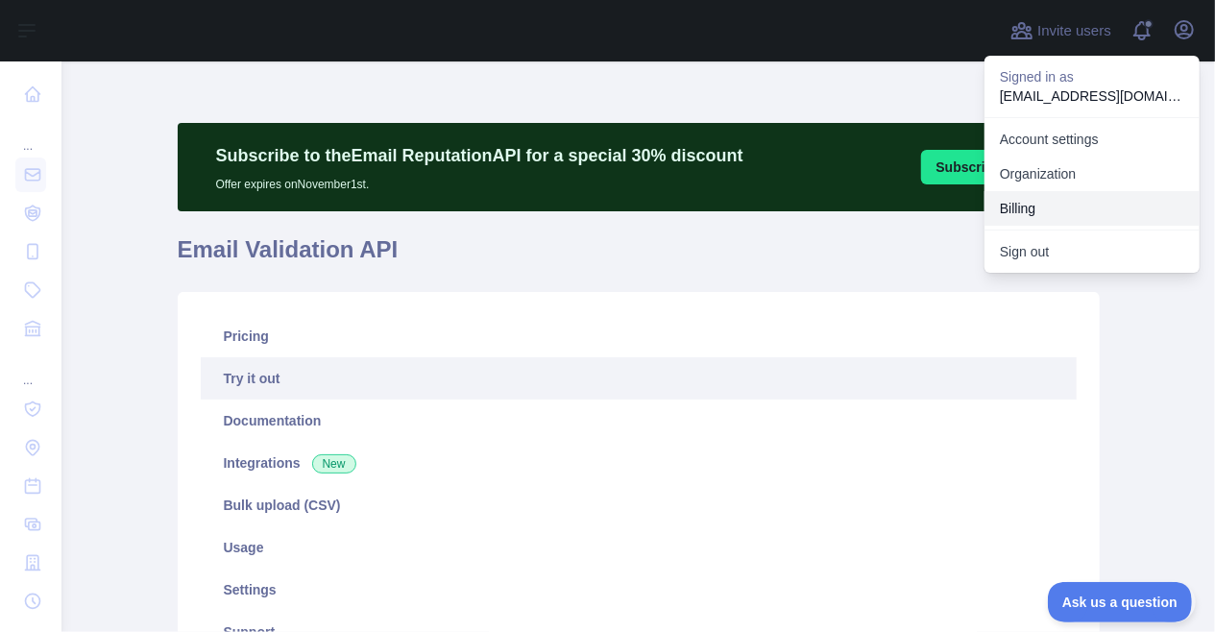
click at [1059, 197] on button "Billing" at bounding box center [1091, 208] width 215 height 35
